Goal: Check status

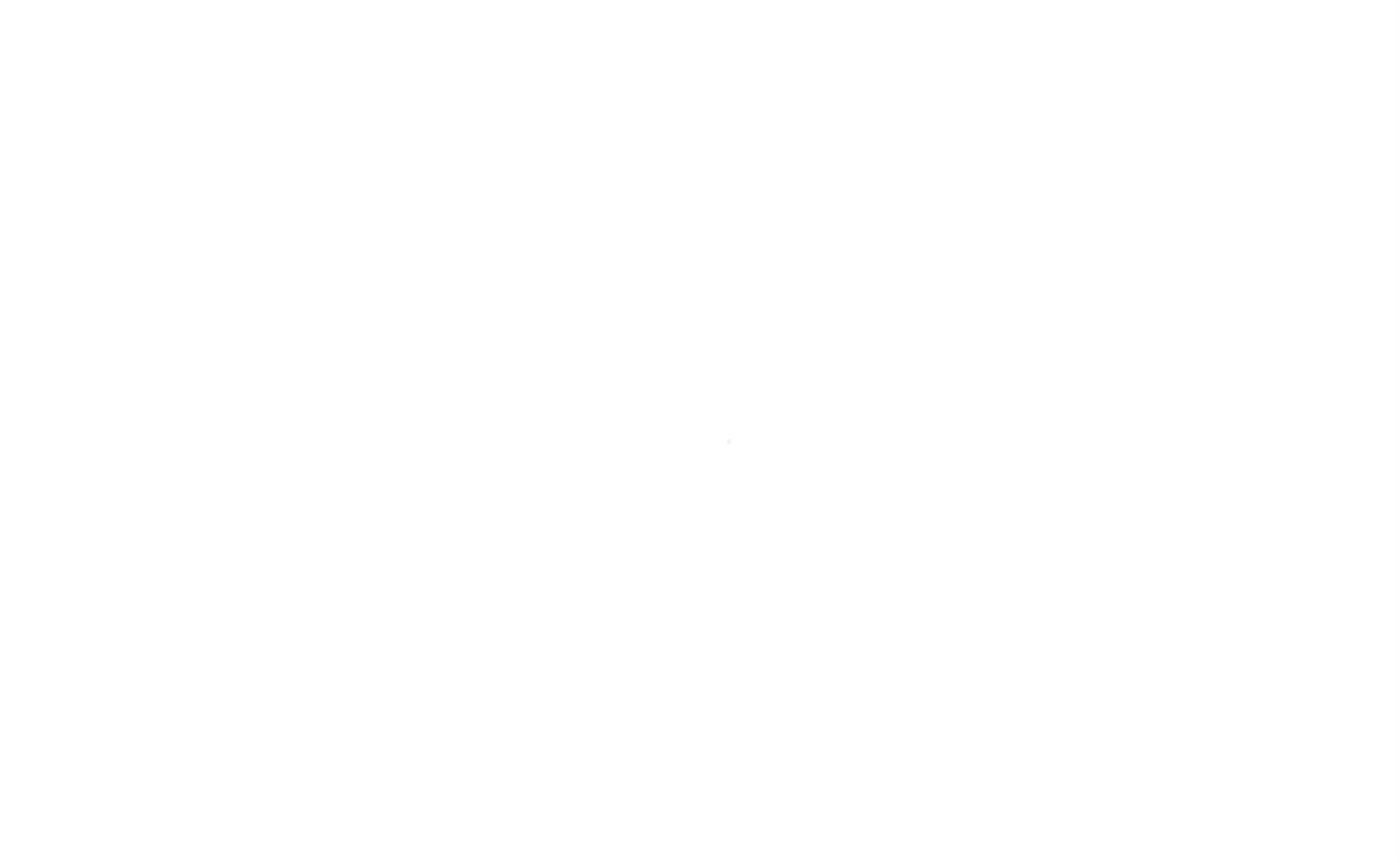
type input "20010000542969"
type input "722 [PERSON_NAME], LLC"
select select
select select "10"
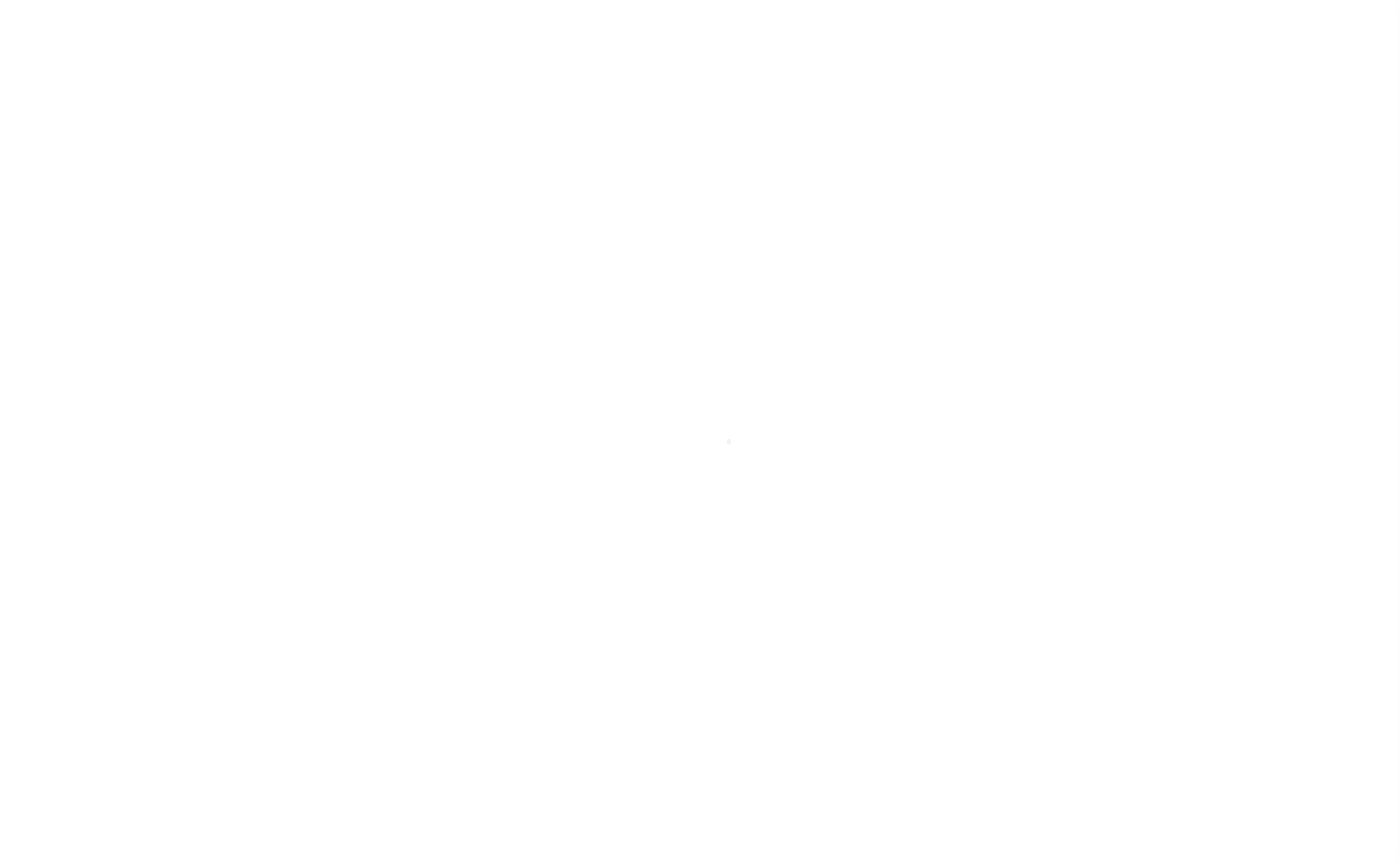
select select "Escrow"
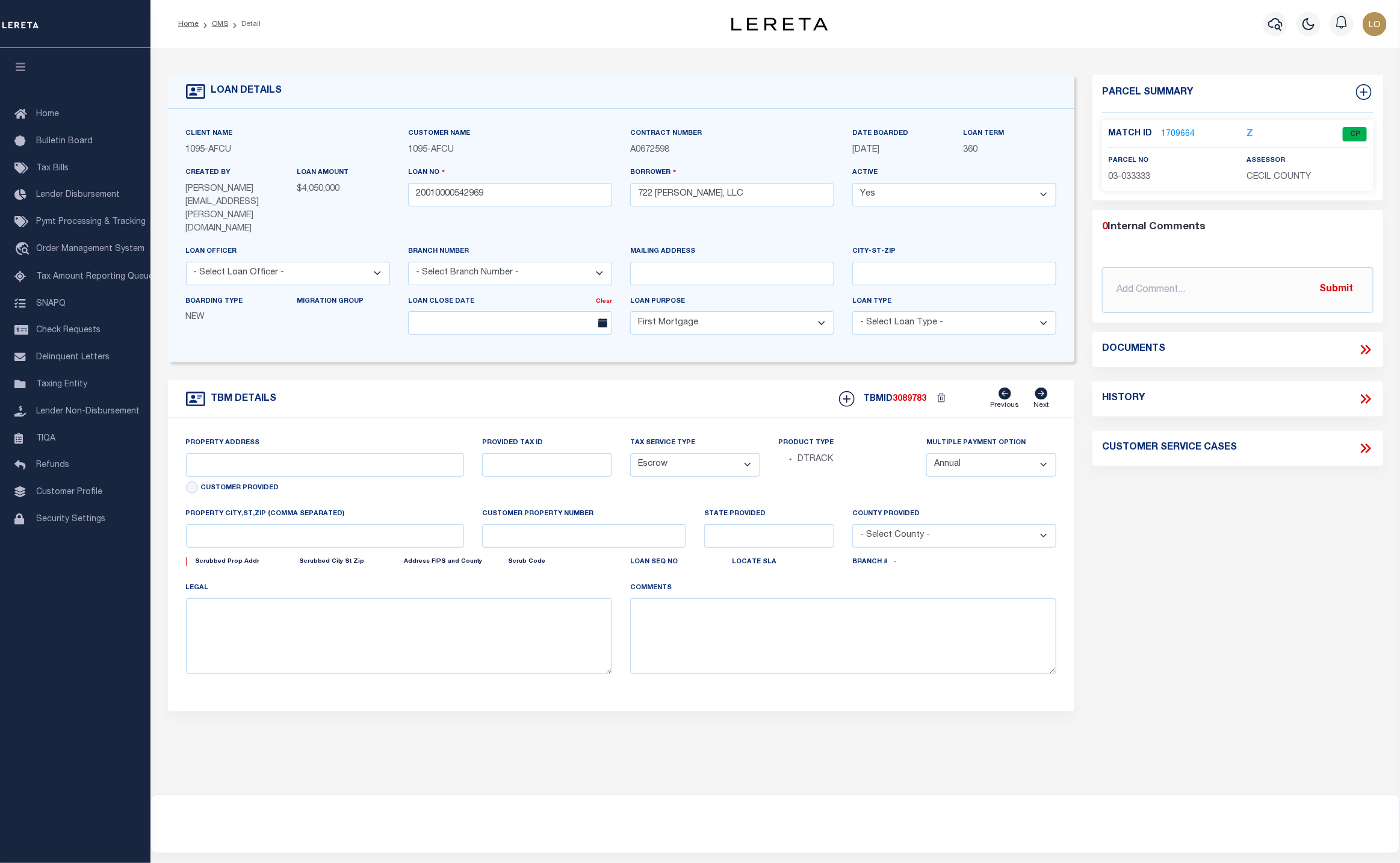
type input "[STREET_ADDRESS]"
type input "03-033333"
type input "Baltimore MD 21231"
type input "MD"
select select "[PERSON_NAME]"
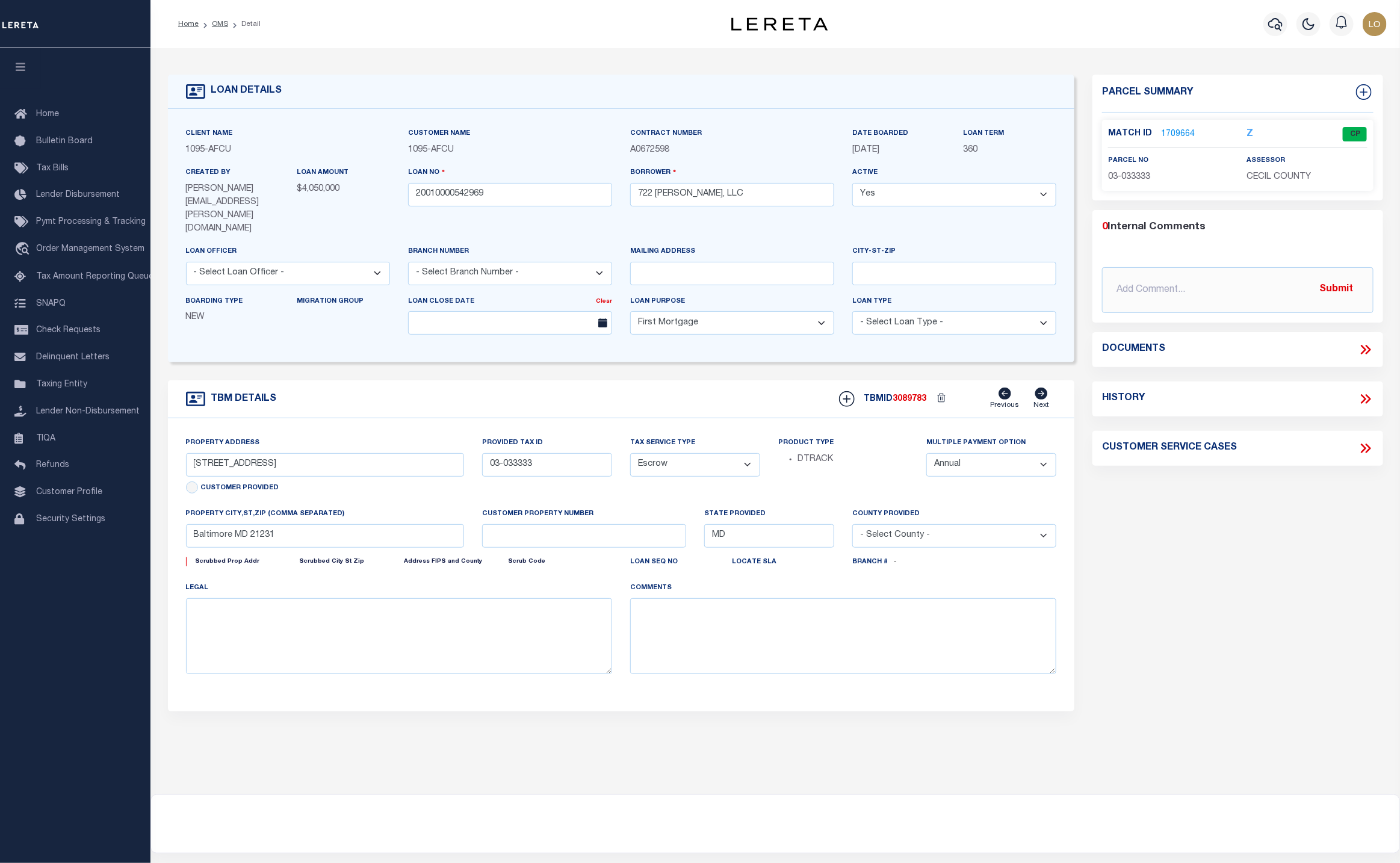
type textarea "Containing 1.2087 acres (52651 square feet0 of land, more or less."
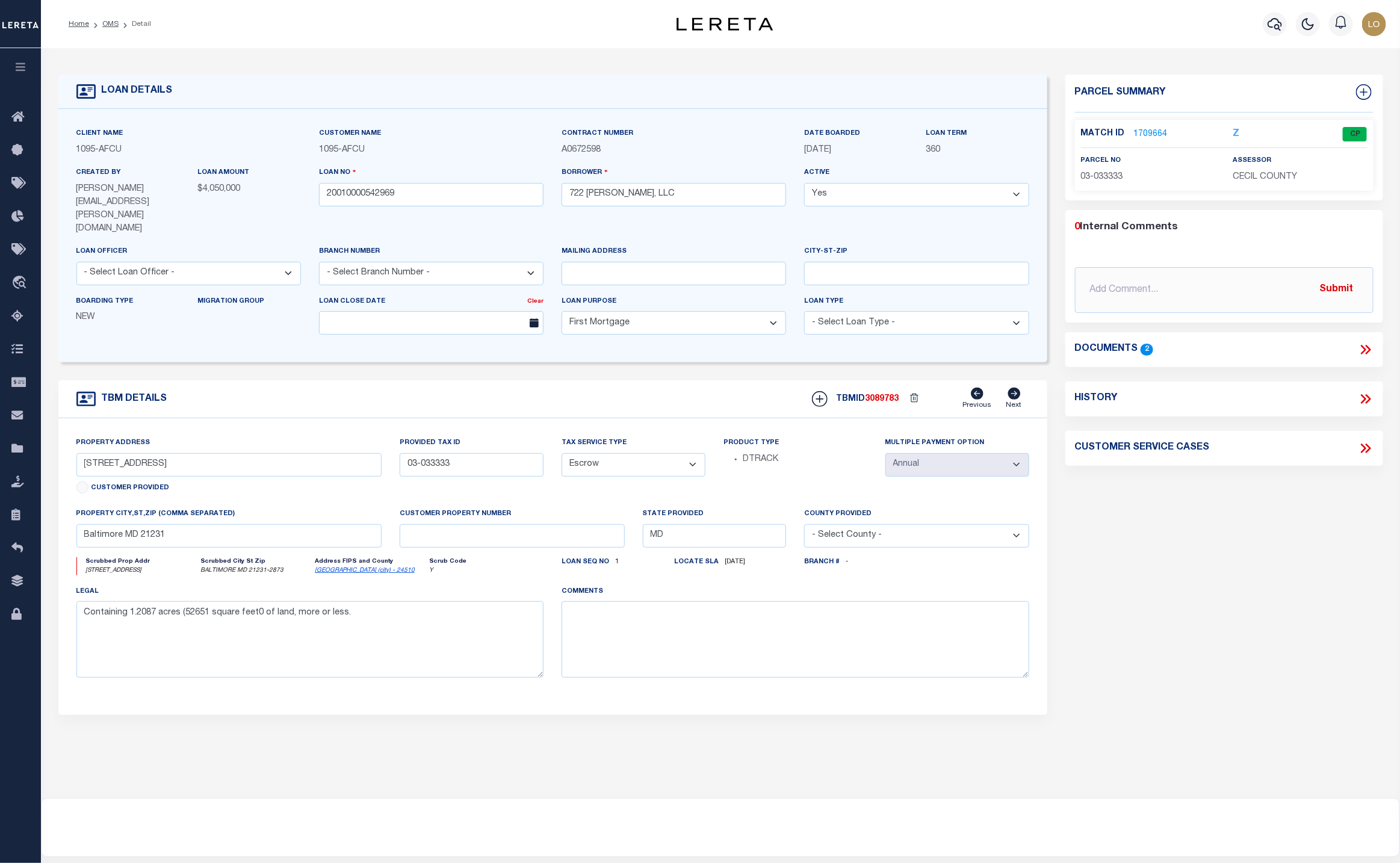
click at [1147, 132] on link "1709664" at bounding box center [1150, 135] width 33 height 13
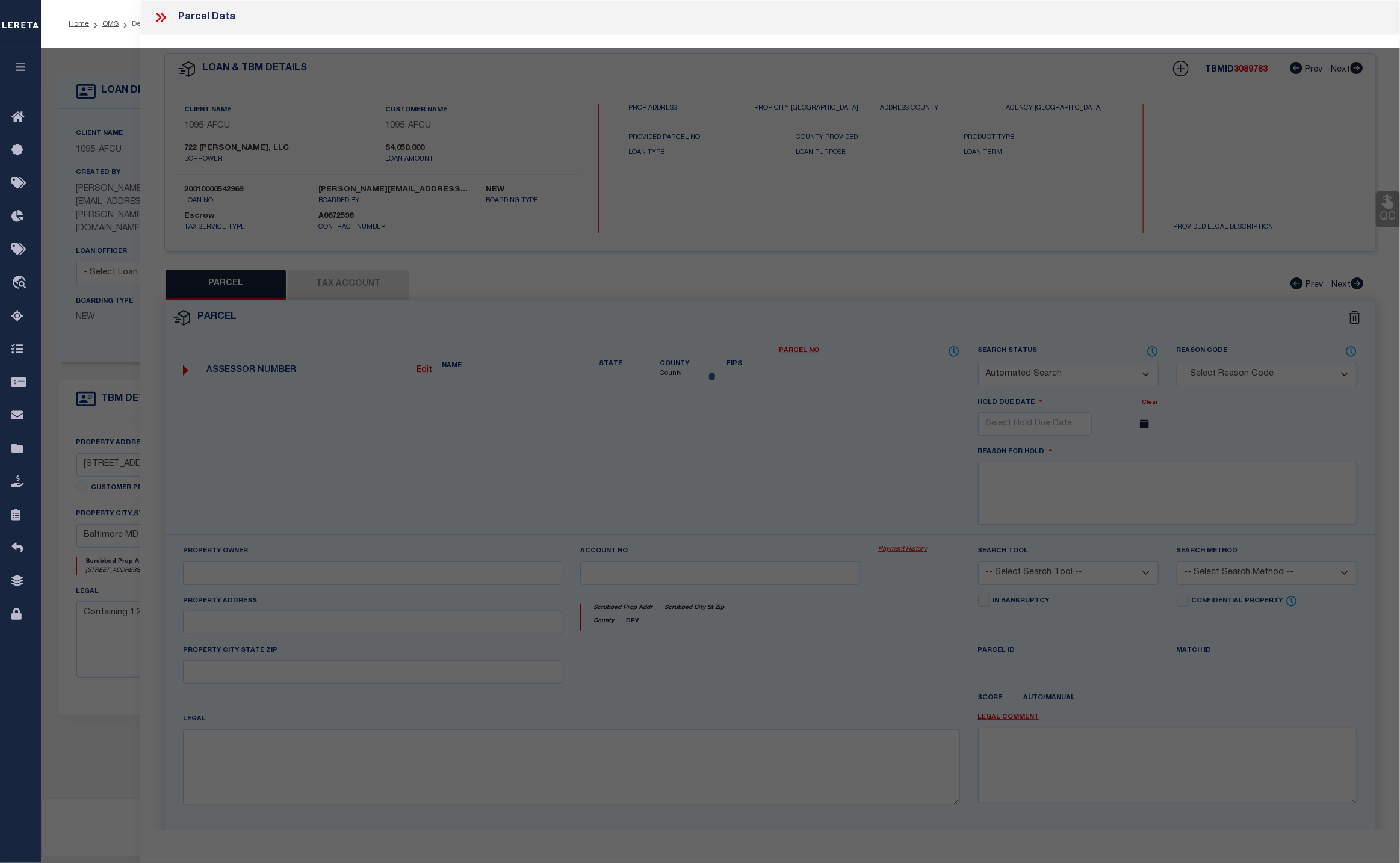
checkbox input "false"
select select "CP"
type input "722 E PULASKI LLC"
select select
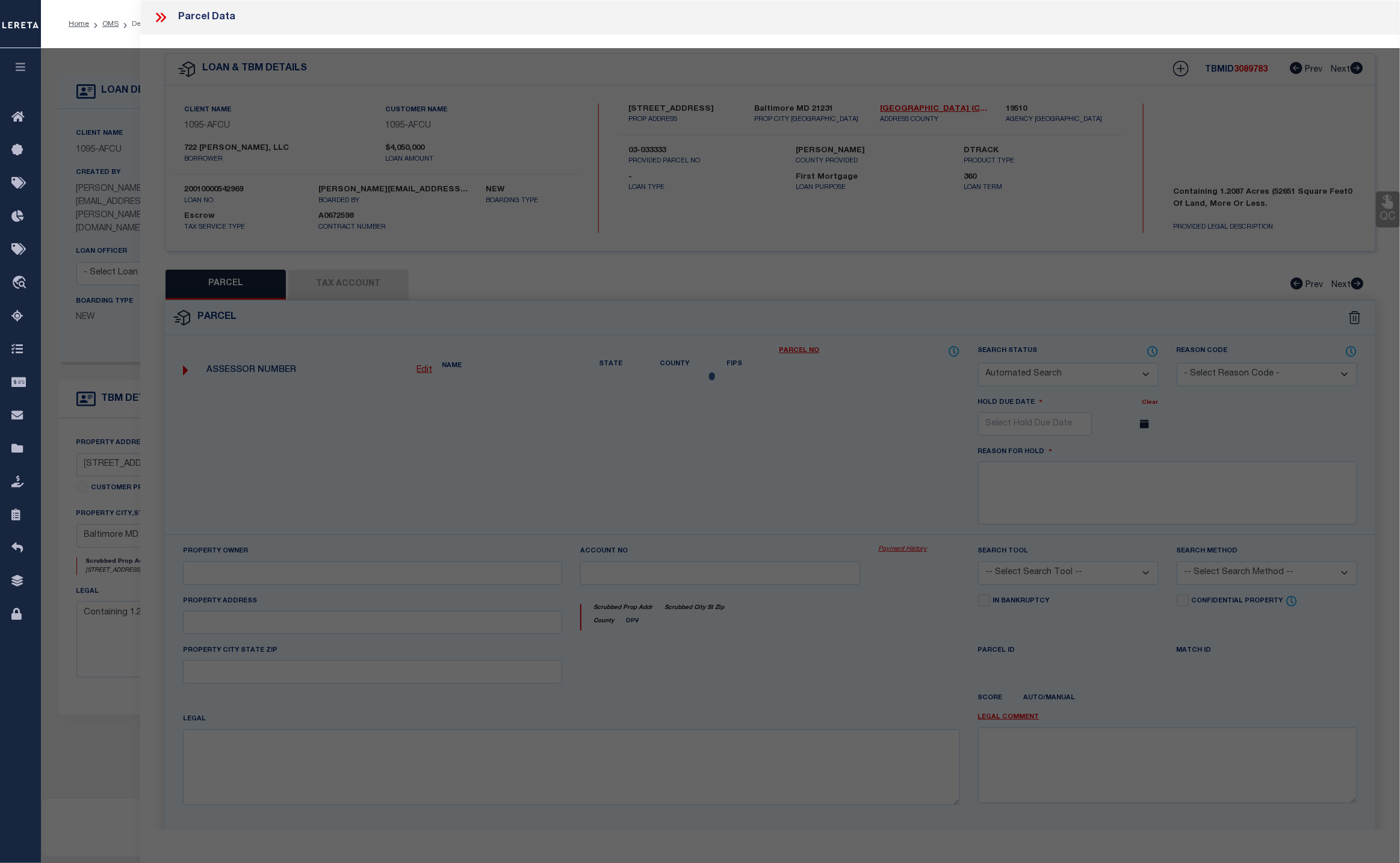
type input "[STREET_ADDRESS]"
type input "ELKTON MD 21921"
type textarea "1.209 ACRES [STREET_ADDRESS]"
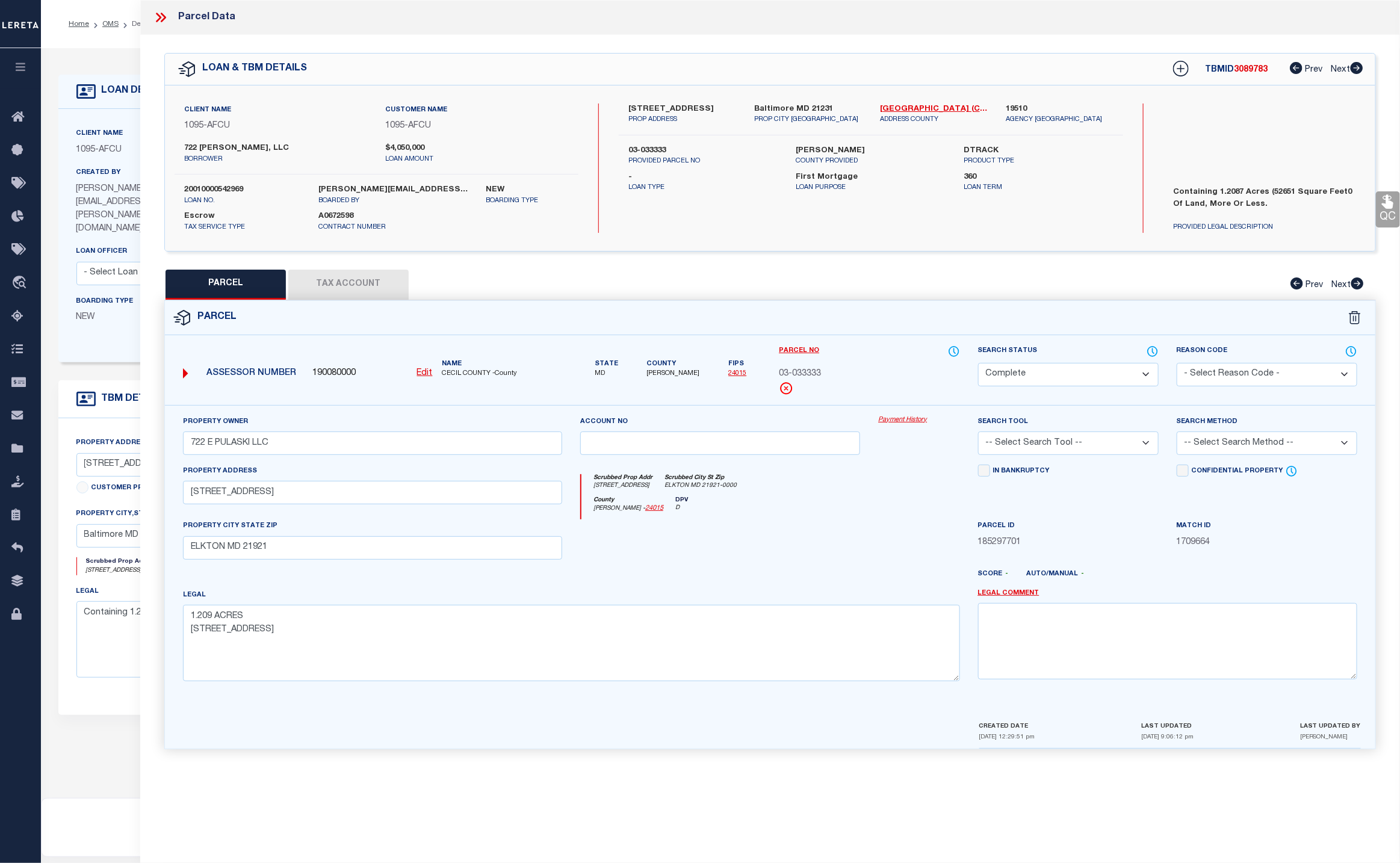
click at [917, 423] on link "Payment History" at bounding box center [919, 420] width 81 height 10
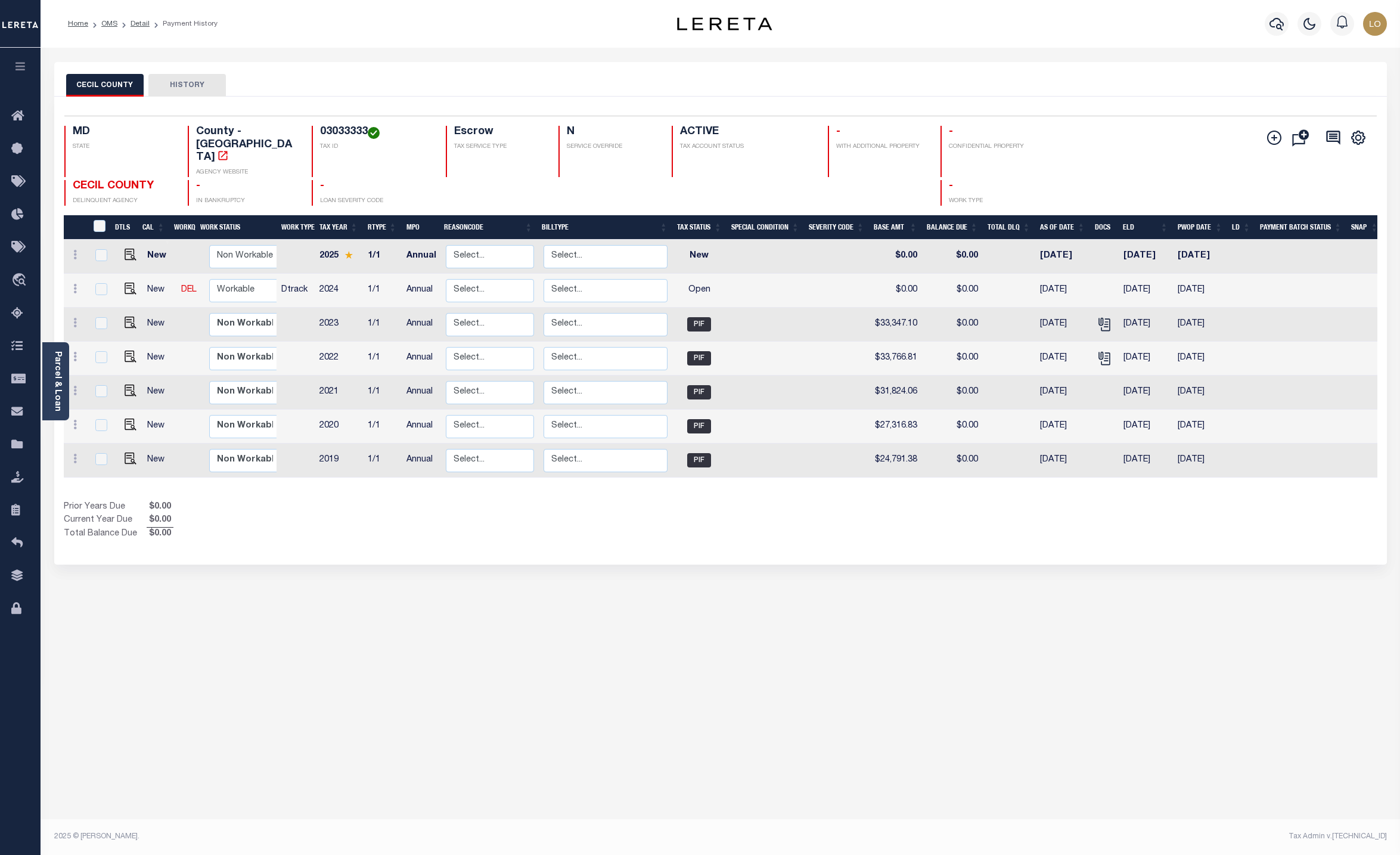
click at [958, 562] on div "CECIL COUNTY HISTORY Selected 7 Results" at bounding box center [721, 398] width 1351 height 673
